Goal: Task Accomplishment & Management: Complete application form

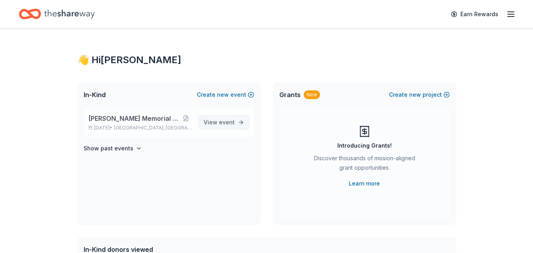
click at [221, 122] on span "event" at bounding box center [227, 122] width 16 height 7
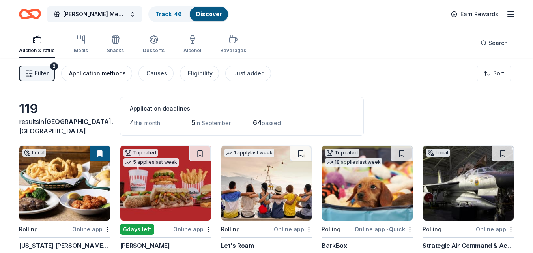
click at [103, 79] on button "Application methods" at bounding box center [96, 74] width 71 height 16
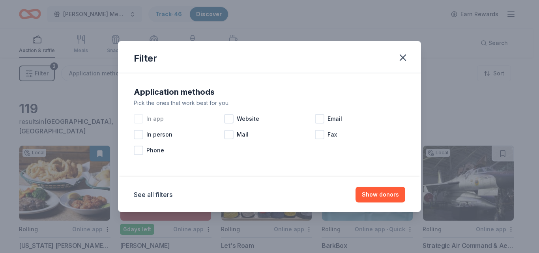
click at [137, 120] on div at bounding box center [138, 118] width 9 height 9
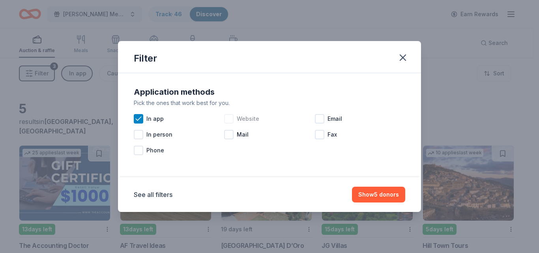
click at [229, 120] on div at bounding box center [228, 118] width 9 height 9
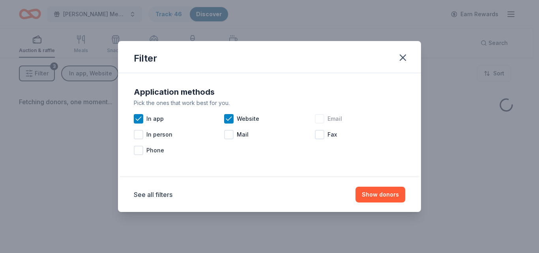
click at [324, 118] on div at bounding box center [319, 118] width 9 height 9
click at [382, 191] on button "Show donors" at bounding box center [381, 195] width 50 height 16
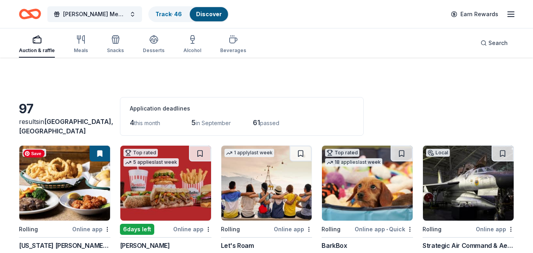
scroll to position [90, 0]
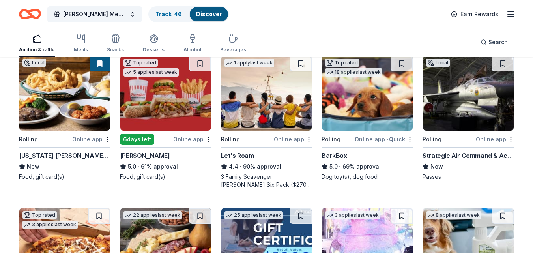
click at [100, 62] on button at bounding box center [100, 64] width 21 height 16
click at [73, 86] on img at bounding box center [64, 93] width 91 height 75
click at [158, 11] on link "Track · 46" at bounding box center [169, 14] width 26 height 7
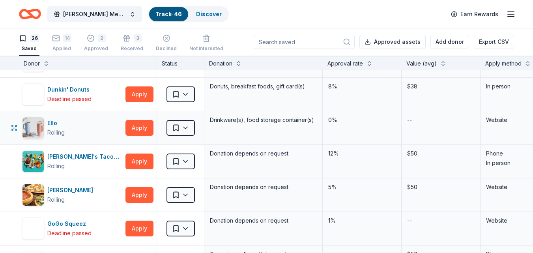
scroll to position [262, 0]
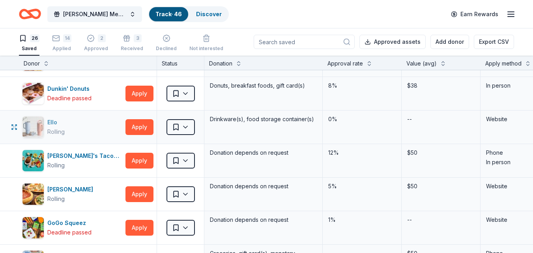
click at [79, 124] on div "Ello Rolling" at bounding box center [72, 127] width 100 height 22
click at [56, 178] on div "Giordano's Rolling Apply" at bounding box center [88, 194] width 138 height 33
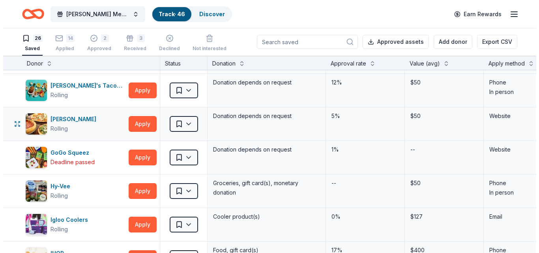
scroll to position [332, 0]
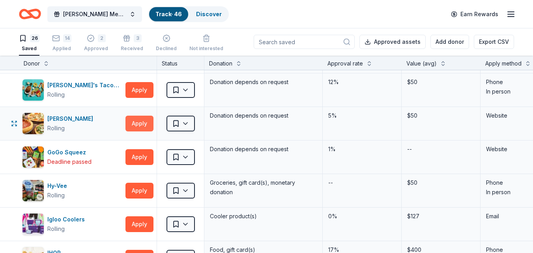
click at [135, 127] on button "Apply" at bounding box center [140, 124] width 28 height 16
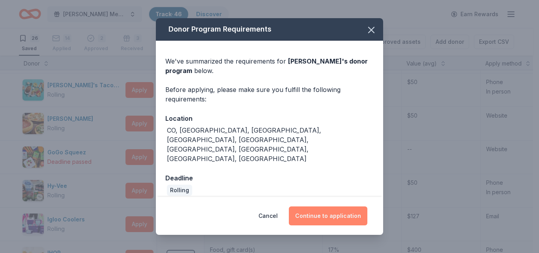
click at [345, 208] on button "Continue to application" at bounding box center [328, 215] width 79 height 19
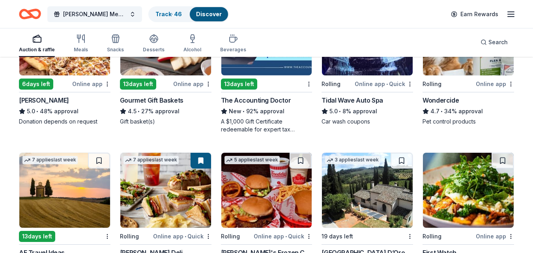
scroll to position [298, 0]
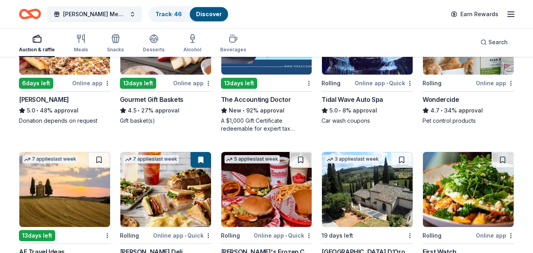
click at [202, 96] on div "Gourmet Gift Baskets" at bounding box center [166, 99] width 92 height 9
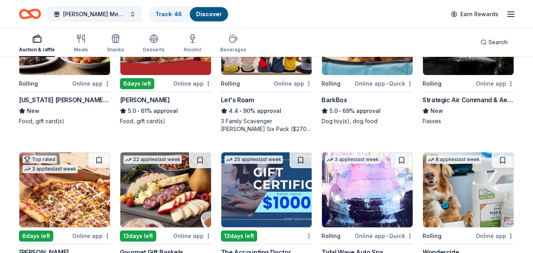
scroll to position [145, 0]
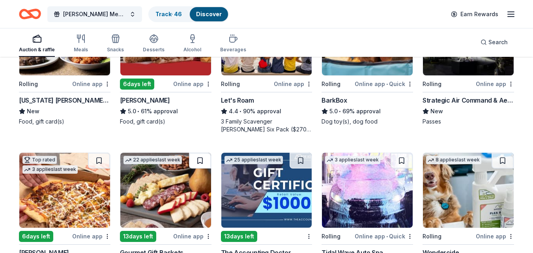
click at [196, 164] on button at bounding box center [200, 161] width 22 height 16
click at [203, 161] on button at bounding box center [201, 161] width 21 height 16
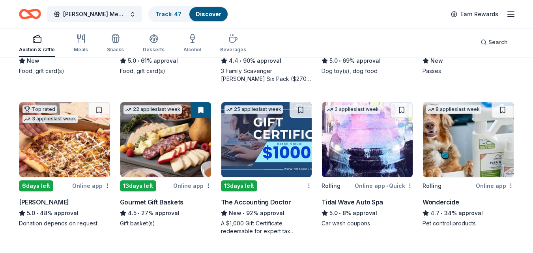
scroll to position [196, 0]
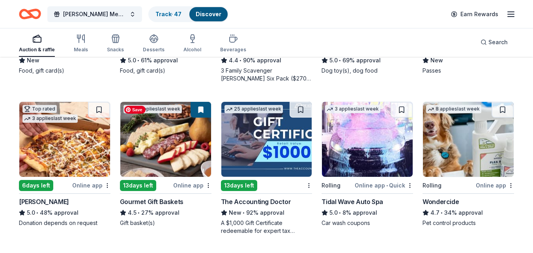
click at [203, 161] on img at bounding box center [165, 139] width 91 height 75
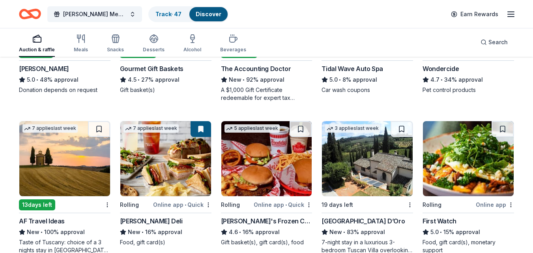
scroll to position [401, 0]
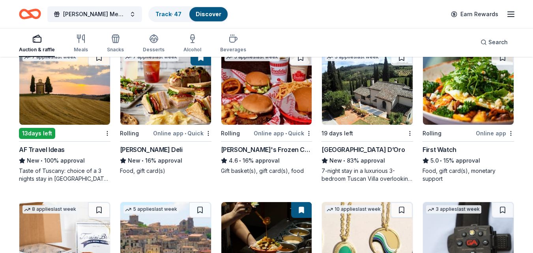
click at [362, 169] on div "7-night stay in a luxurious 3-bedroom Tuscan Villa overlooking a vineyard and t…" at bounding box center [368, 175] width 92 height 16
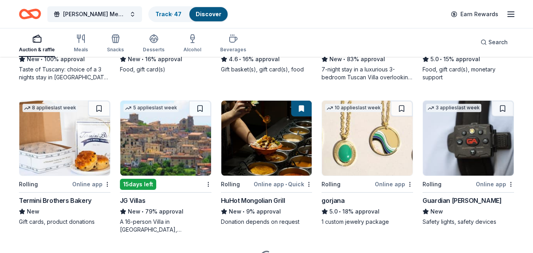
scroll to position [504, 0]
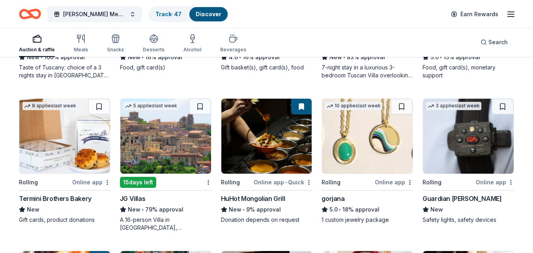
click at [472, 195] on div "Guardian Angel Device" at bounding box center [462, 198] width 79 height 9
click at [468, 195] on div "Guardian Angel Device" at bounding box center [462, 198] width 79 height 9
click at [502, 108] on button at bounding box center [503, 107] width 22 height 16
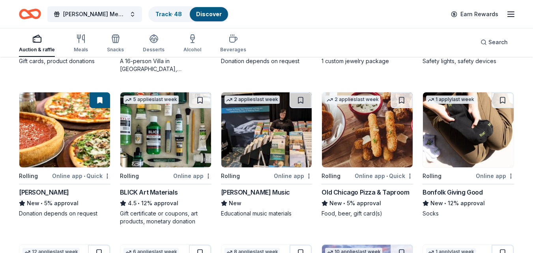
scroll to position [662, 0]
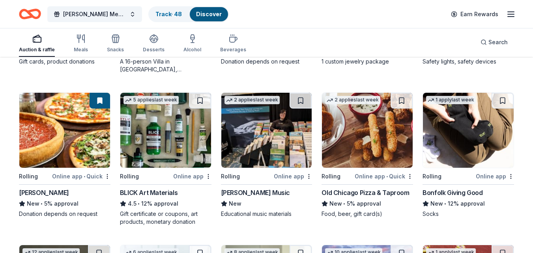
click at [448, 193] on div "Bonfolk Giving Good" at bounding box center [453, 192] width 60 height 9
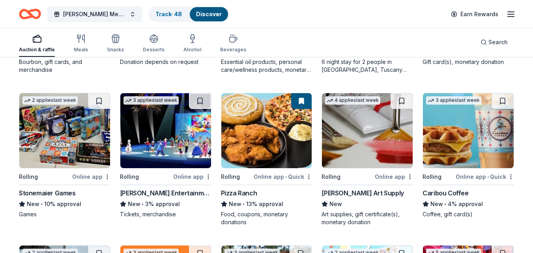
scroll to position [969, 0]
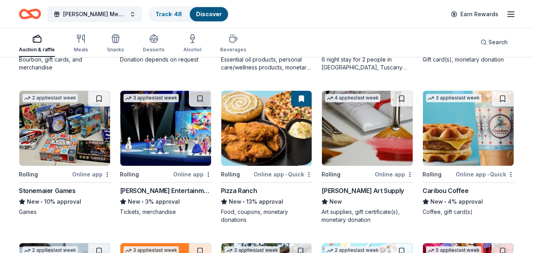
click at [45, 194] on div "Stonemaier Games" at bounding box center [47, 190] width 57 height 9
click at [137, 193] on div "Feld Entertainment" at bounding box center [166, 190] width 92 height 9
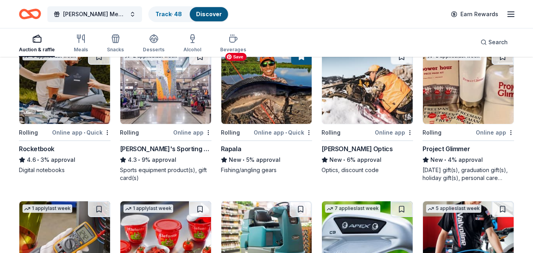
scroll to position [1316, 0]
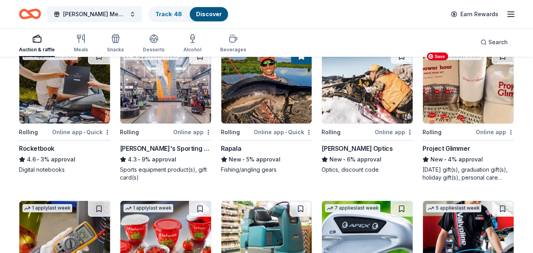
click at [472, 99] on img at bounding box center [468, 86] width 91 height 75
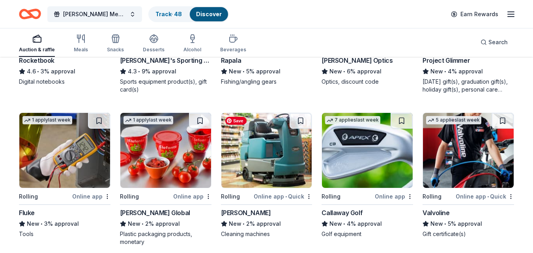
scroll to position [1429, 0]
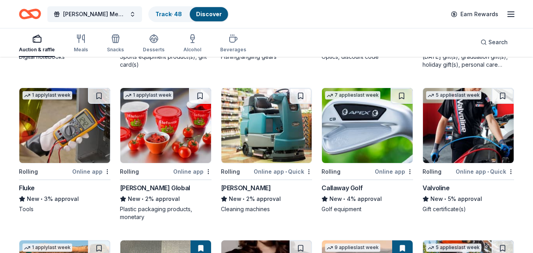
click at [338, 188] on div "Callaway Golf" at bounding box center [342, 187] width 41 height 9
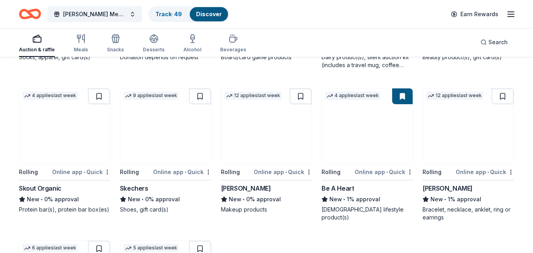
scroll to position [2790, 0]
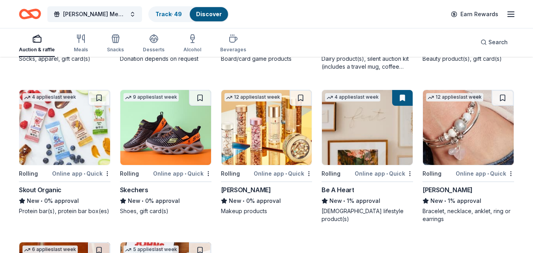
click at [384, 189] on div "Be A Heart" at bounding box center [368, 189] width 92 height 9
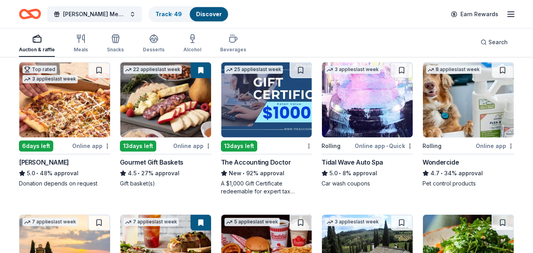
scroll to position [0, 0]
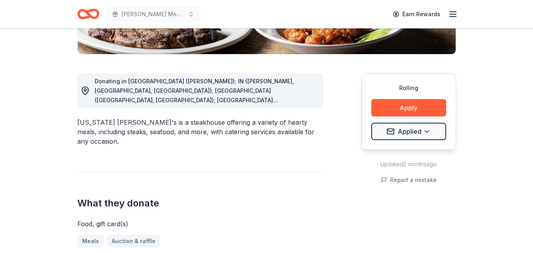
scroll to position [186, 0]
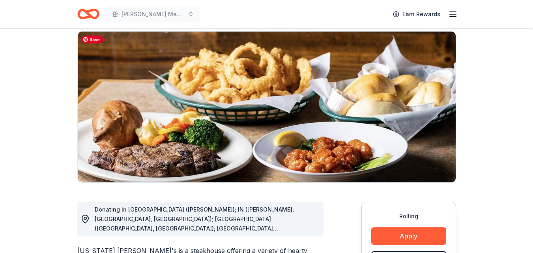
scroll to position [0, 0]
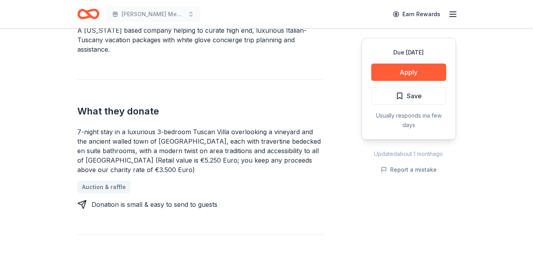
scroll to position [266, 0]
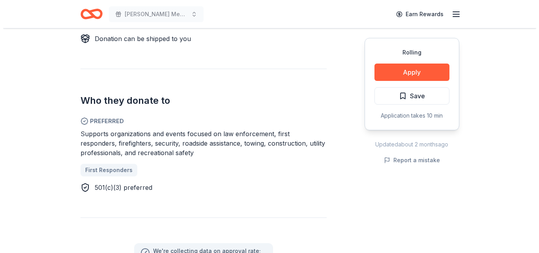
scroll to position [387, 0]
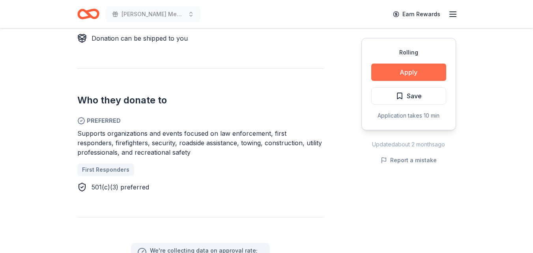
click at [412, 65] on button "Apply" at bounding box center [408, 72] width 75 height 17
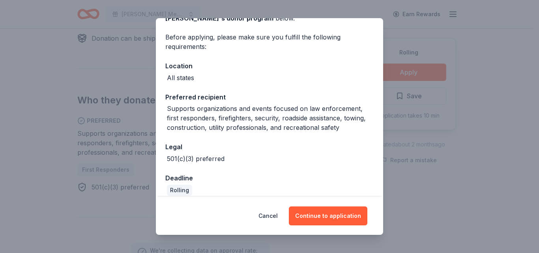
scroll to position [61, 0]
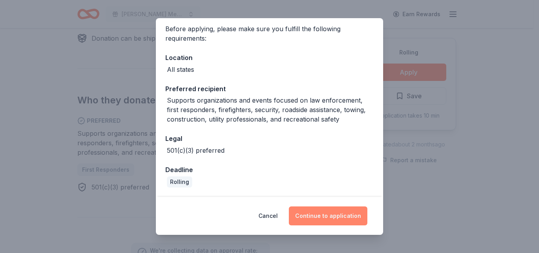
click at [333, 217] on button "Continue to application" at bounding box center [328, 215] width 79 height 19
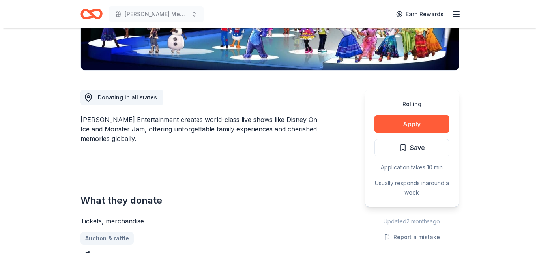
scroll to position [170, 0]
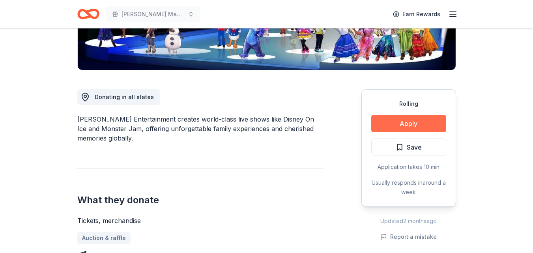
click at [412, 122] on button "Apply" at bounding box center [408, 123] width 75 height 17
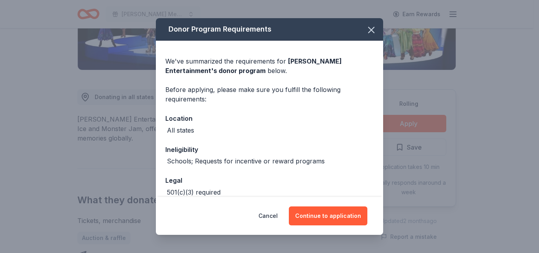
scroll to position [42, 0]
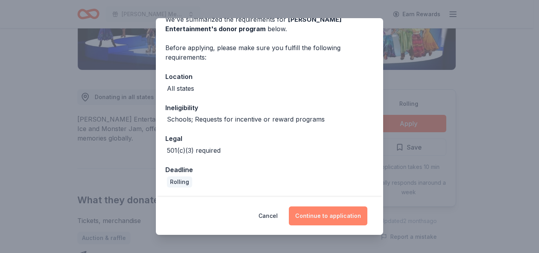
click at [331, 218] on button "Continue to application" at bounding box center [328, 215] width 79 height 19
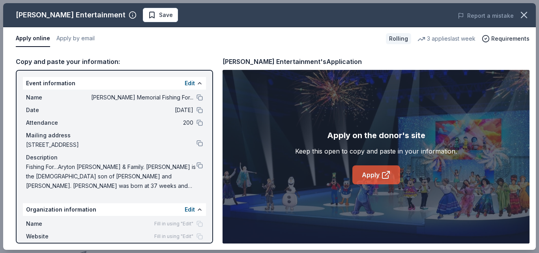
click at [380, 179] on link "Apply" at bounding box center [376, 174] width 48 height 19
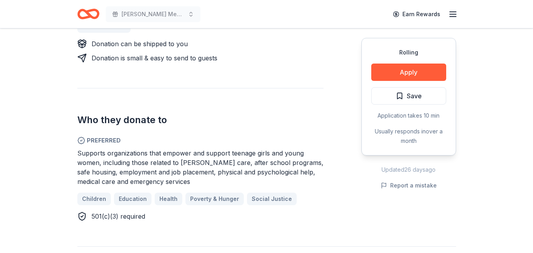
scroll to position [401, 0]
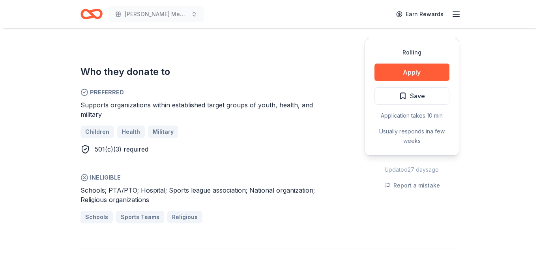
scroll to position [399, 0]
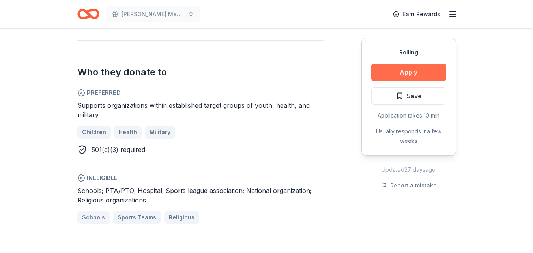
click at [419, 74] on button "Apply" at bounding box center [408, 72] width 75 height 17
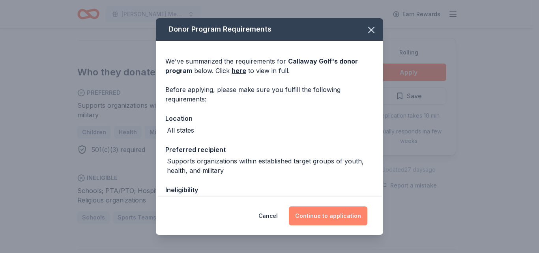
click at [331, 217] on button "Continue to application" at bounding box center [328, 215] width 79 height 19
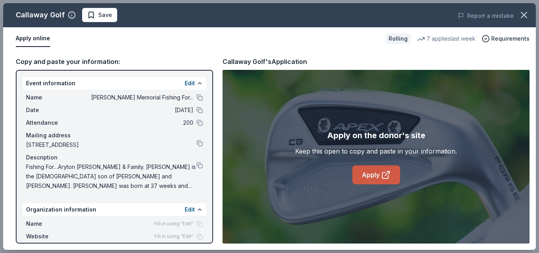
click at [387, 174] on icon at bounding box center [387, 173] width 4 height 4
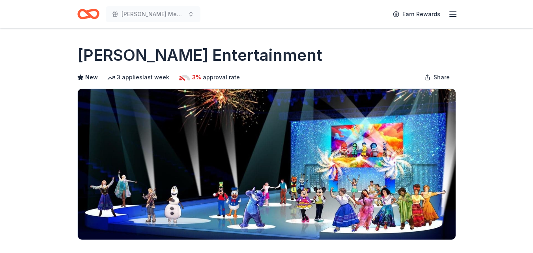
scroll to position [170, 0]
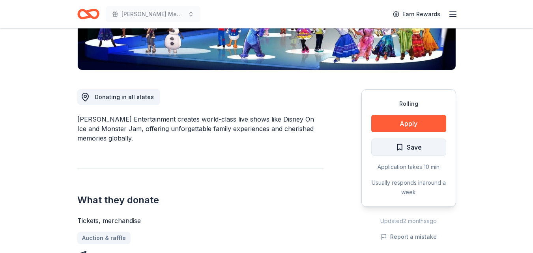
click at [411, 146] on span "Save" at bounding box center [414, 147] width 15 height 10
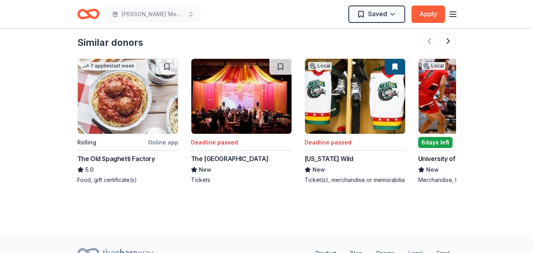
scroll to position [811, 0]
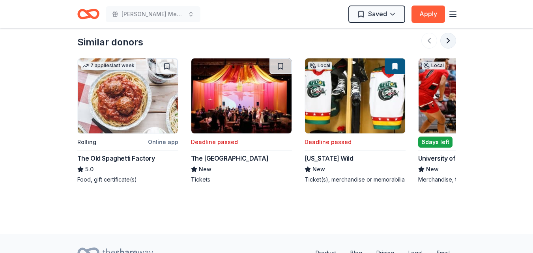
click at [446, 37] on button at bounding box center [448, 41] width 16 height 16
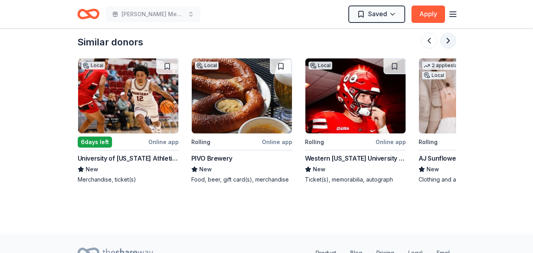
scroll to position [0, 341]
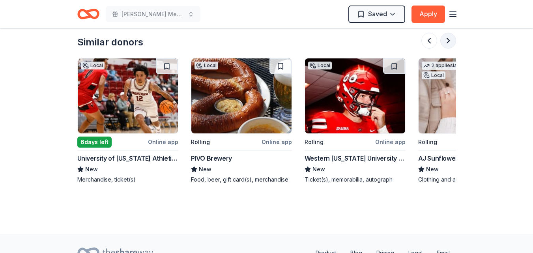
click at [446, 37] on button at bounding box center [448, 41] width 16 height 16
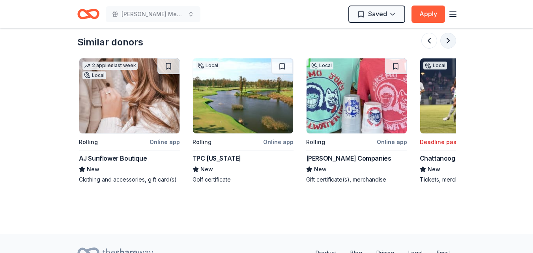
scroll to position [0, 682]
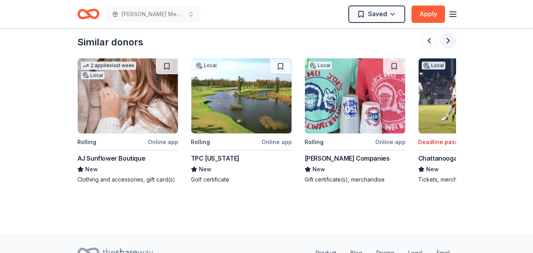
click at [446, 37] on button at bounding box center [448, 41] width 16 height 16
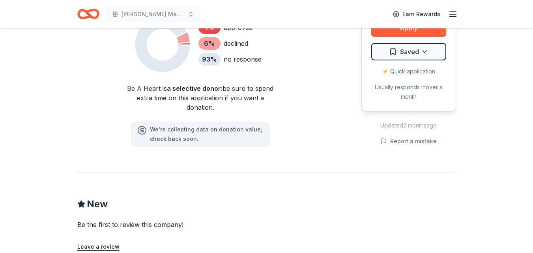
scroll to position [545, 0]
